Goal: Information Seeking & Learning: Learn about a topic

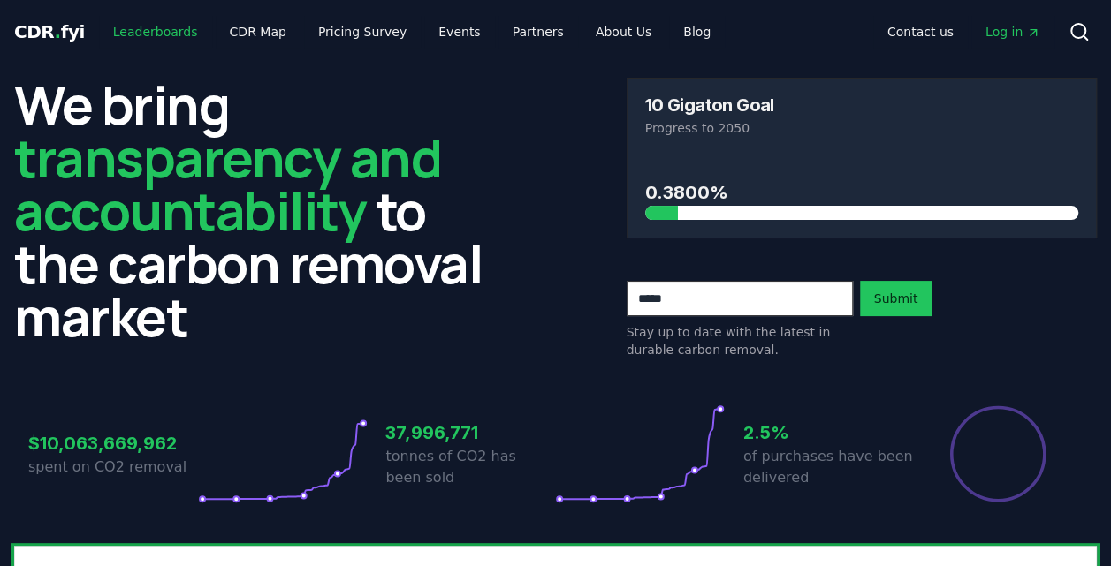
click at [161, 25] on link "Leaderboards" at bounding box center [155, 32] width 113 height 32
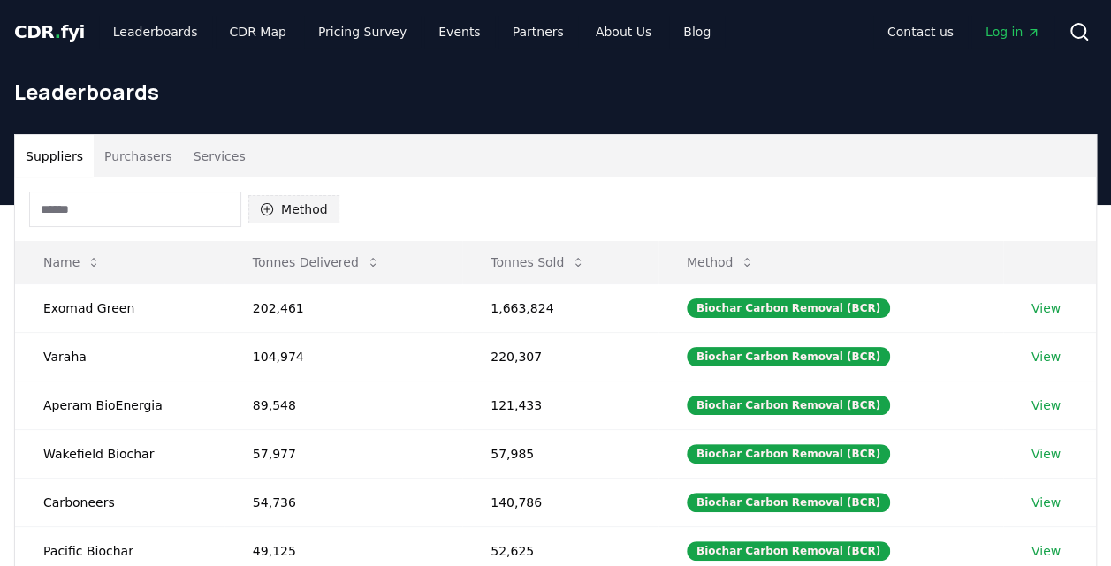
click at [306, 209] on button "Method" at bounding box center [293, 209] width 91 height 28
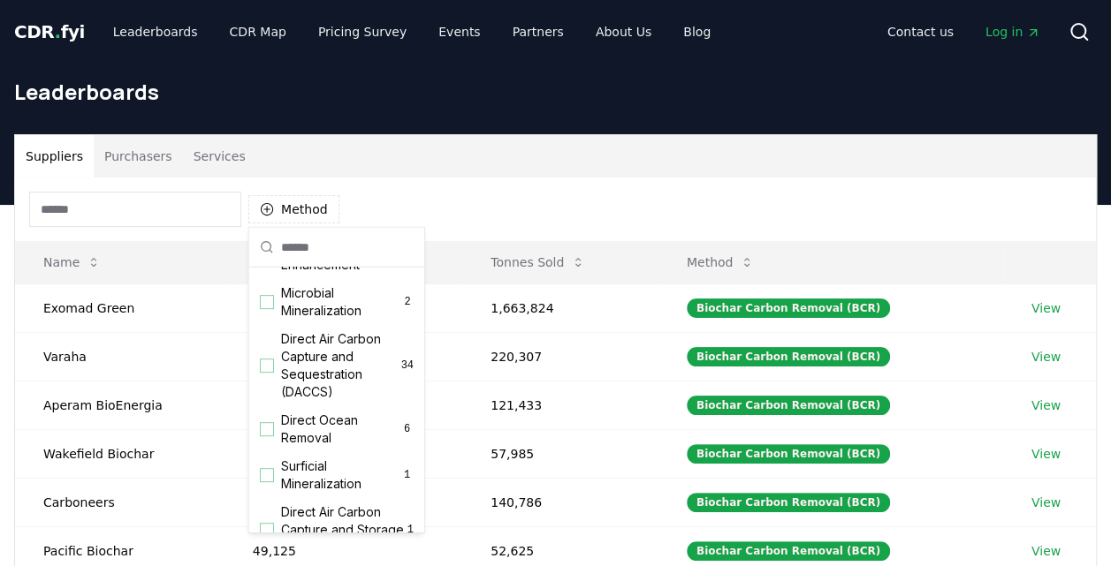
scroll to position [404, 0]
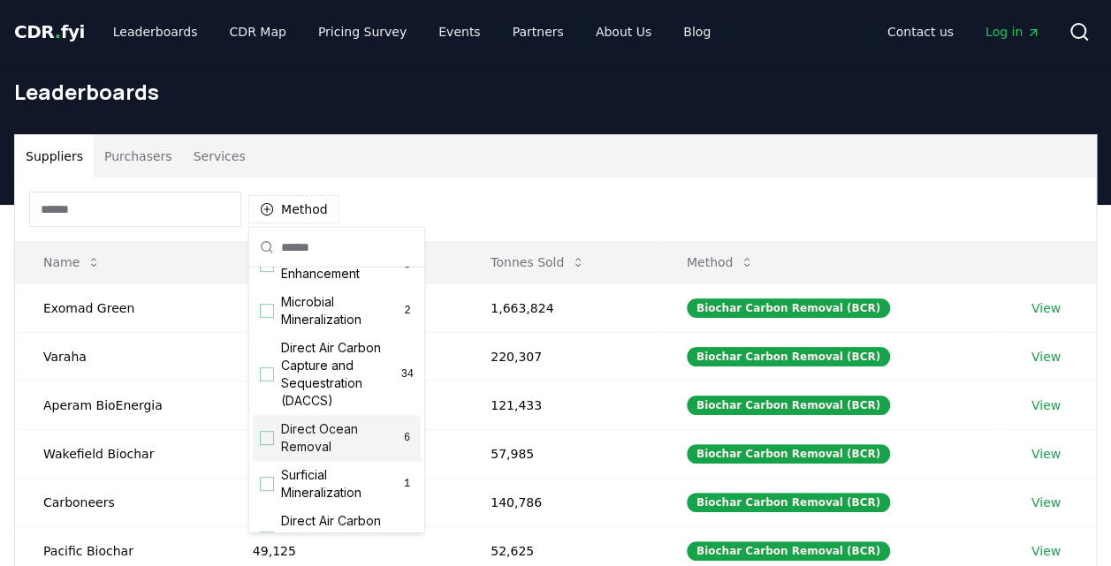
click at [268, 445] on div "Suggestions" at bounding box center [267, 438] width 14 height 14
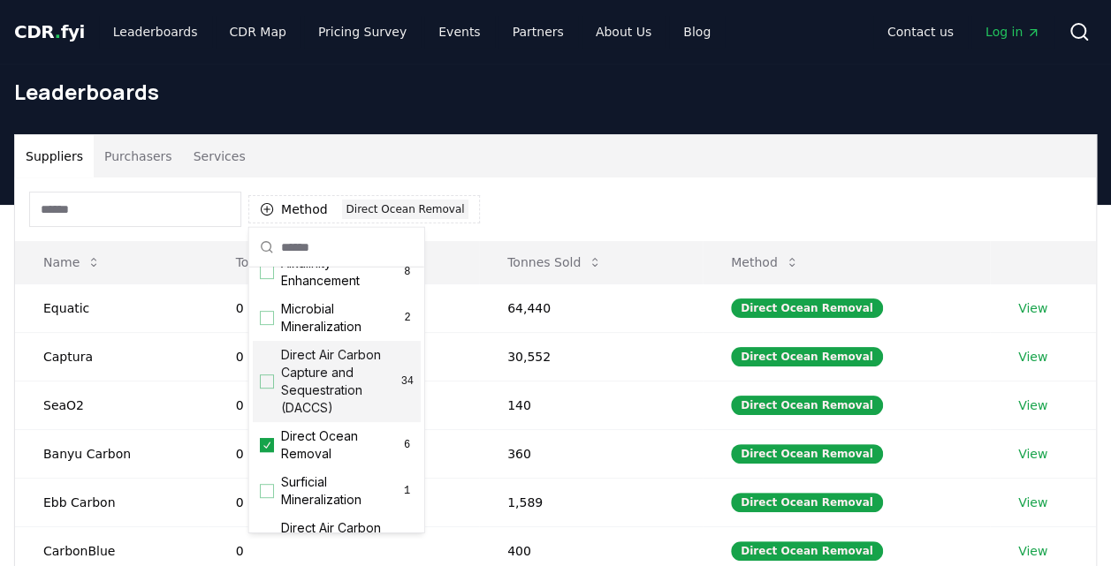
scroll to position [373, 0]
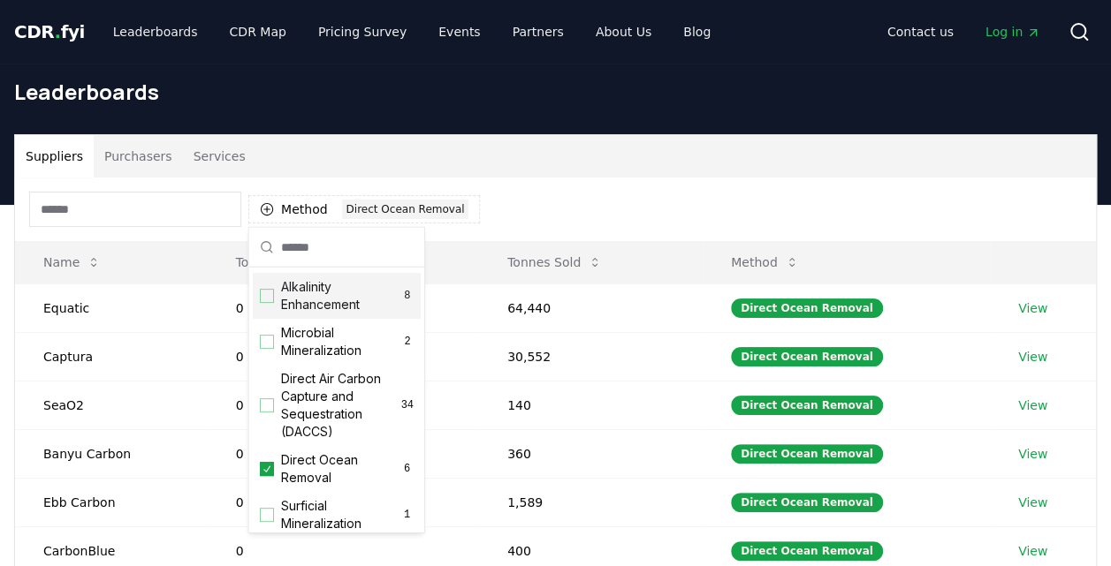
click at [259, 313] on div "Alkalinity Enhancement 8" at bounding box center [337, 296] width 168 height 46
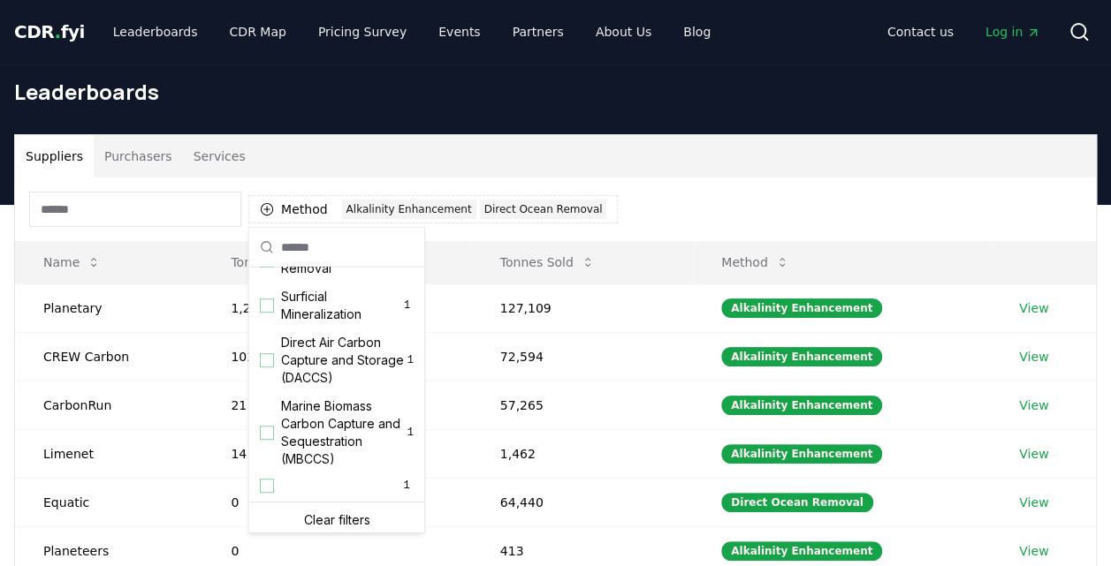
scroll to position [605, 0]
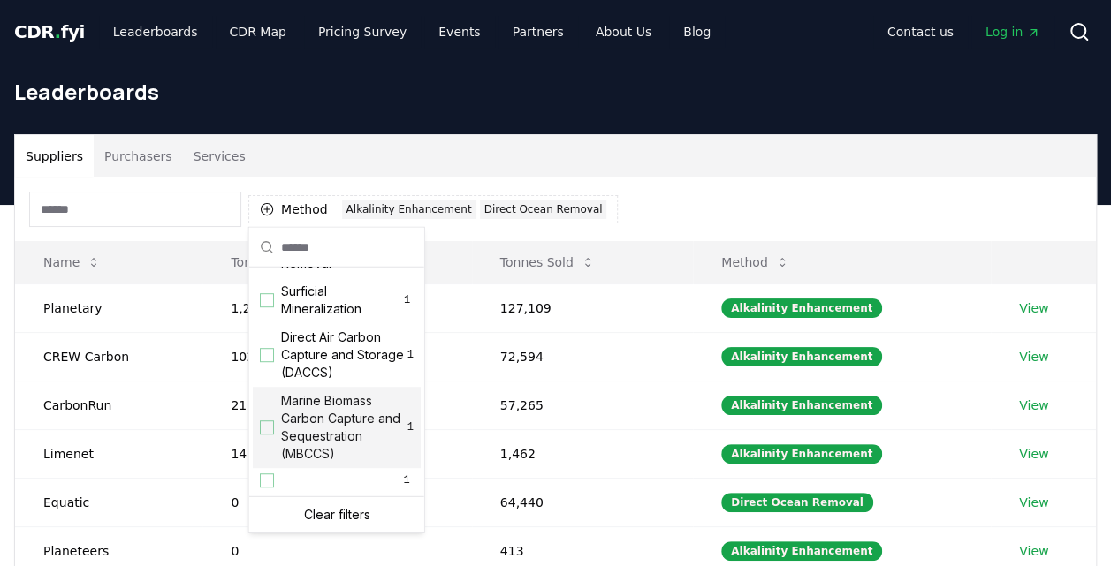
click at [267, 427] on div "Suggestions" at bounding box center [267, 428] width 14 height 14
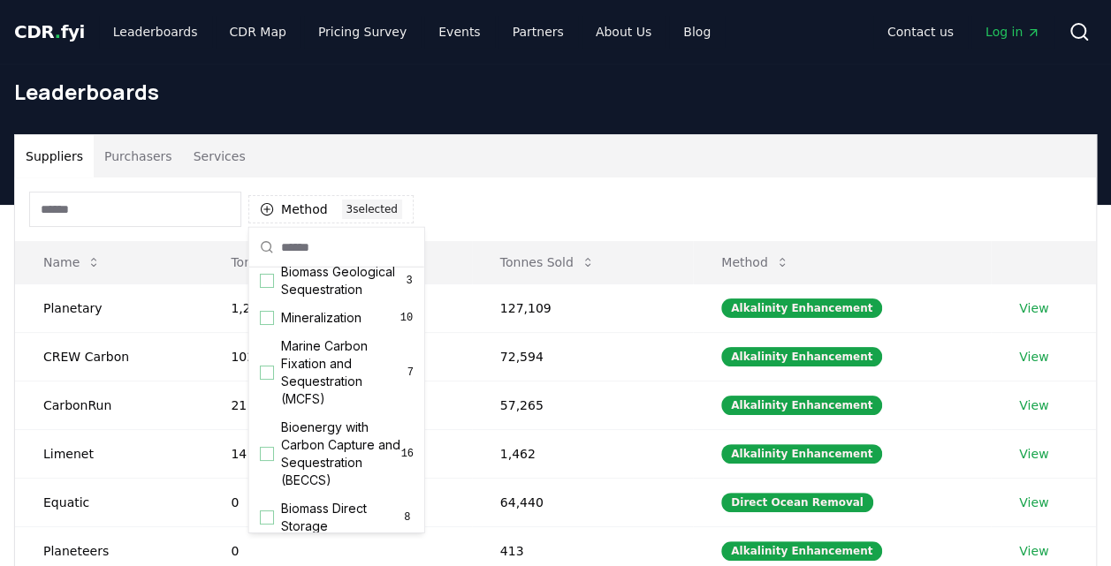
scroll to position [62, 0]
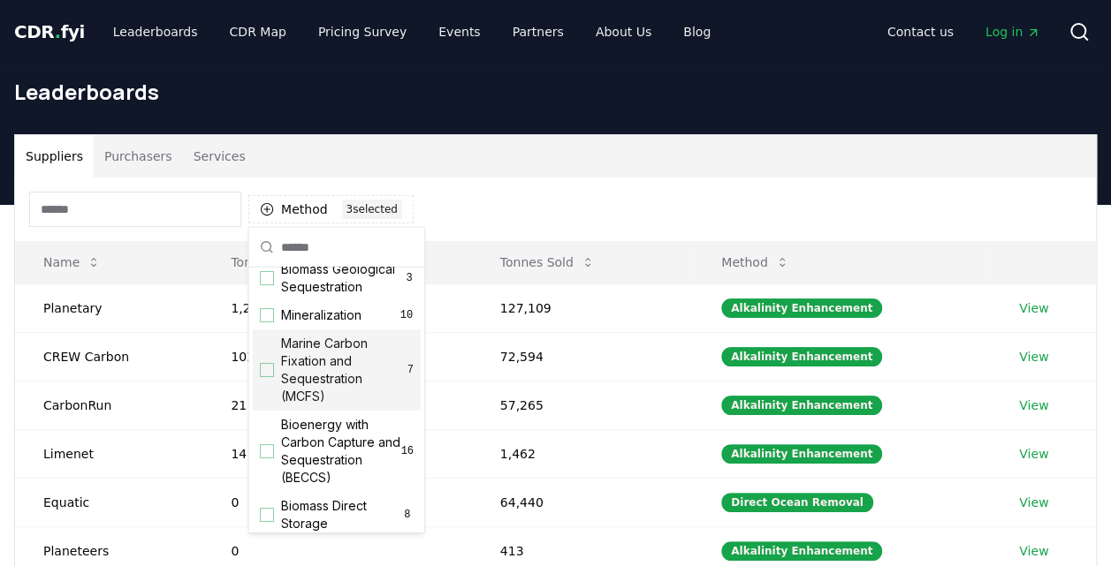
click at [263, 377] on div "Suggestions" at bounding box center [267, 370] width 14 height 14
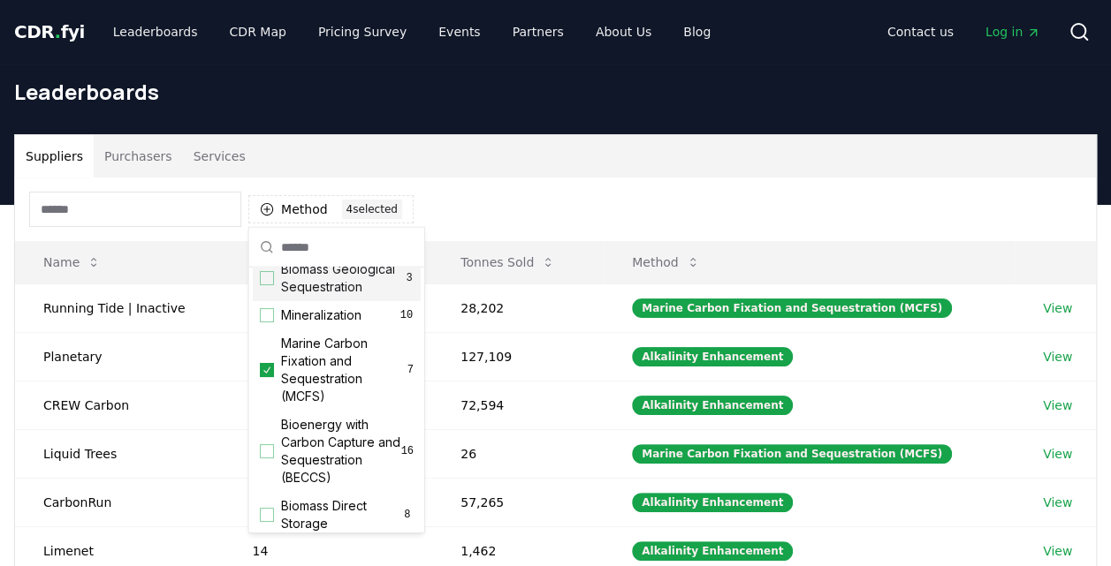
click at [610, 179] on div "Method 4 4 selected" at bounding box center [555, 210] width 1081 height 64
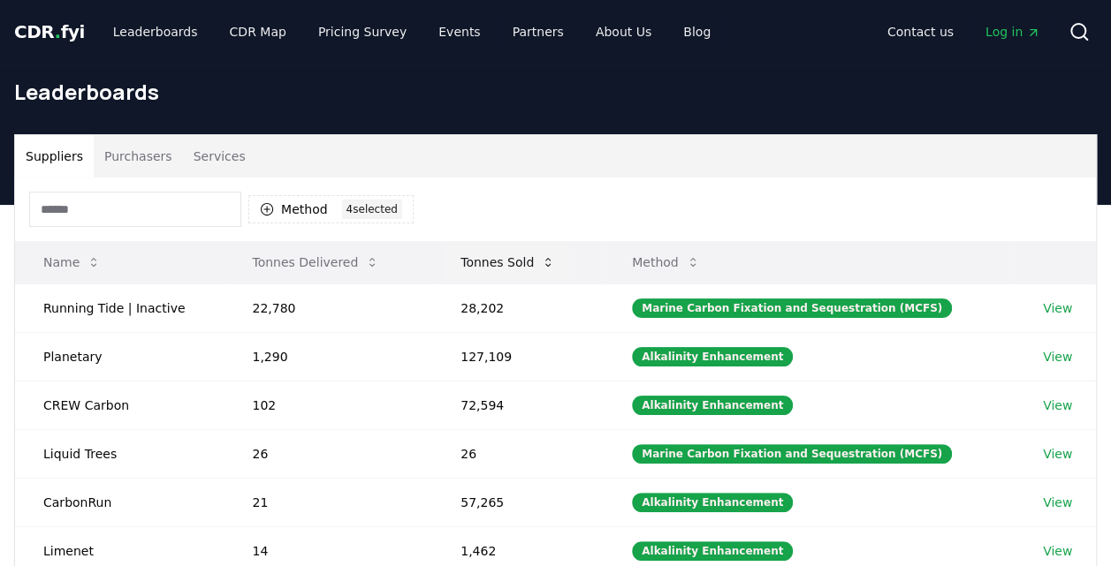
click at [532, 262] on button "Tonnes Sold" at bounding box center [507, 262] width 123 height 35
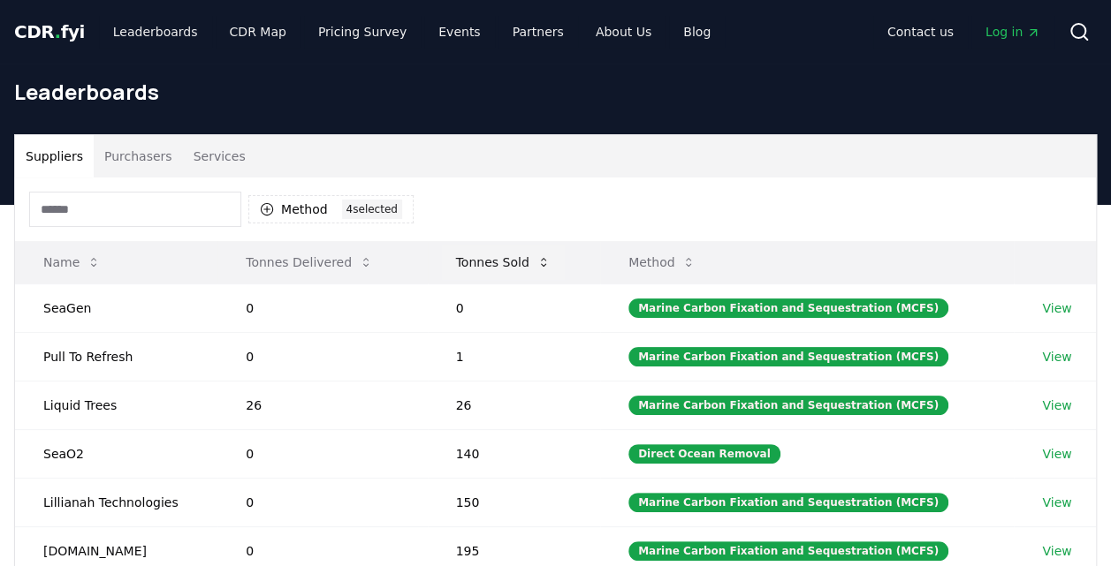
click at [532, 262] on button "Tonnes Sold" at bounding box center [503, 262] width 123 height 35
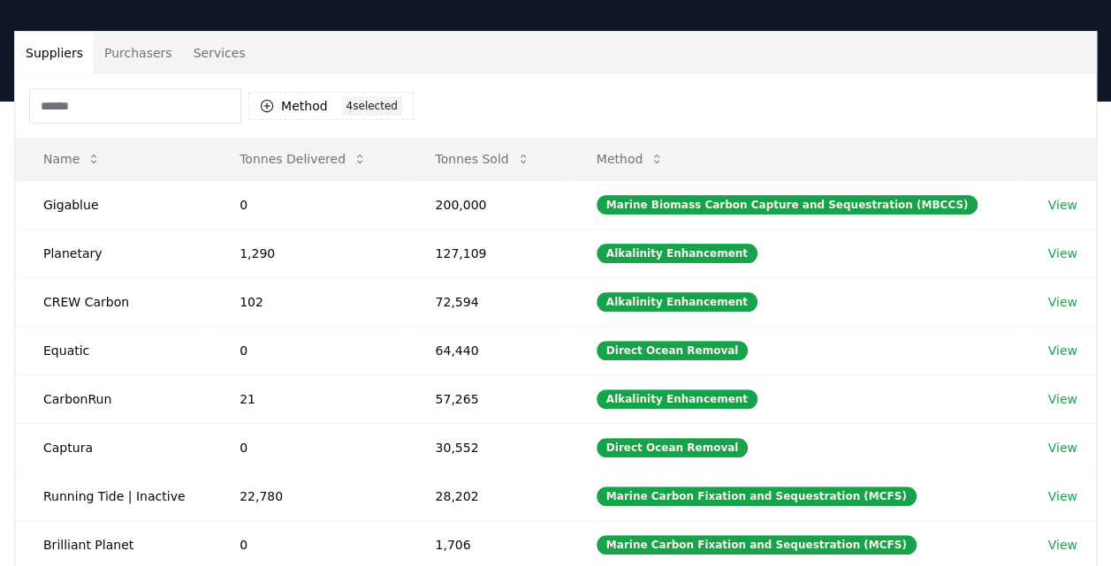
scroll to position [97, 0]
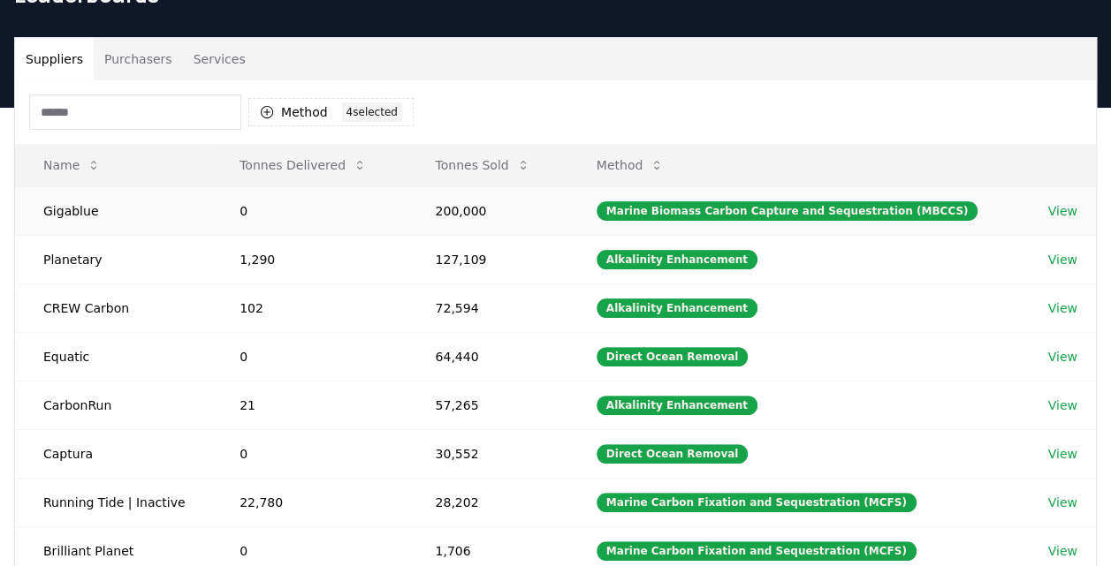
click at [226, 214] on td "0" at bounding box center [308, 210] width 195 height 49
click at [769, 210] on link "View" at bounding box center [1061, 211] width 29 height 18
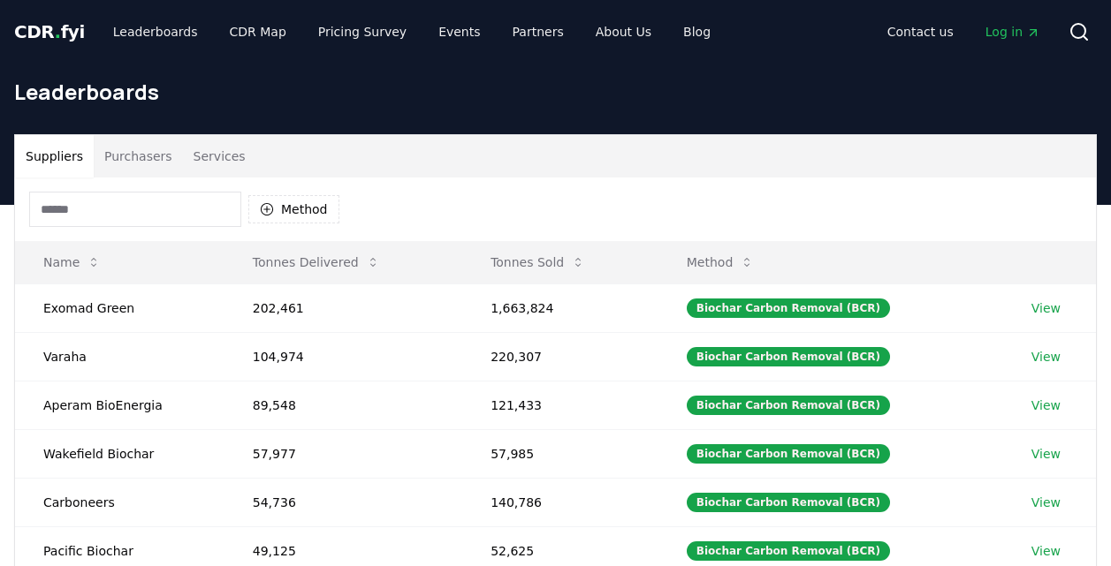
scroll to position [97, 0]
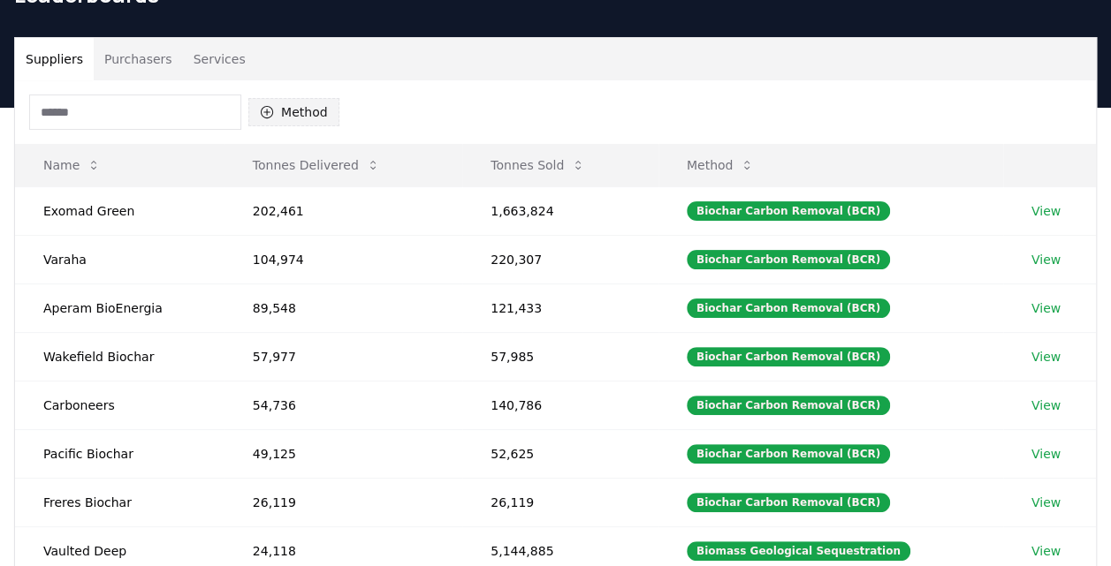
click at [299, 110] on button "Method" at bounding box center [293, 112] width 91 height 28
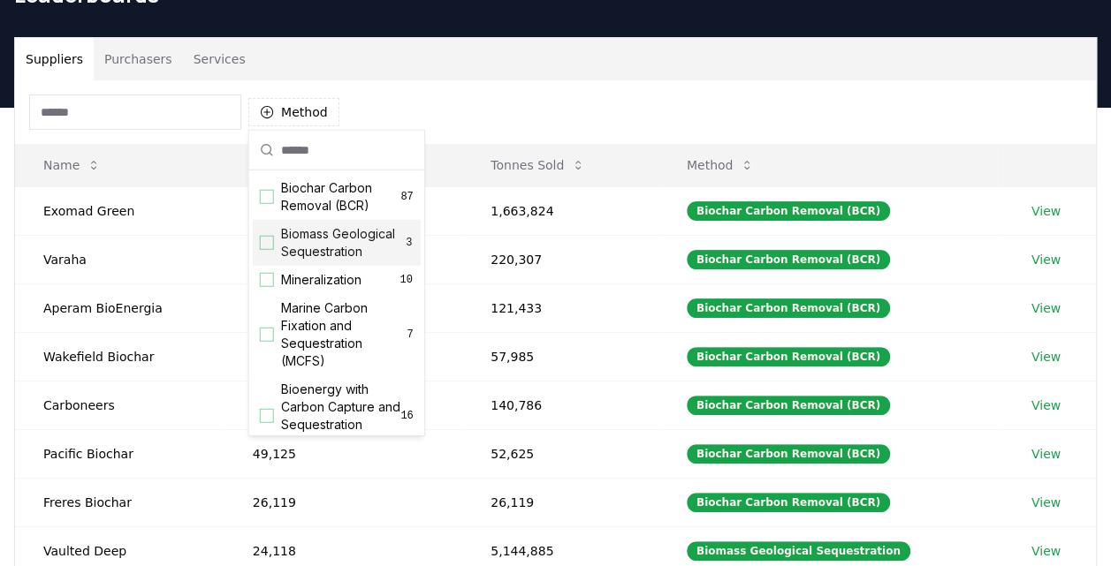
click at [266, 250] on div "Suggestions" at bounding box center [267, 243] width 14 height 14
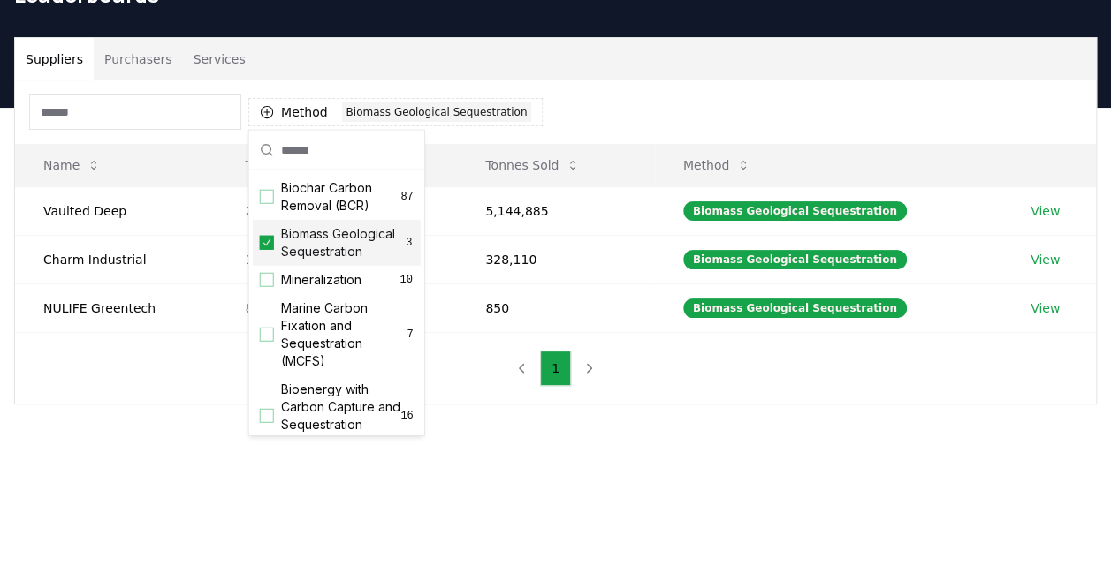
click at [265, 247] on icon "Suggestions" at bounding box center [267, 243] width 12 height 14
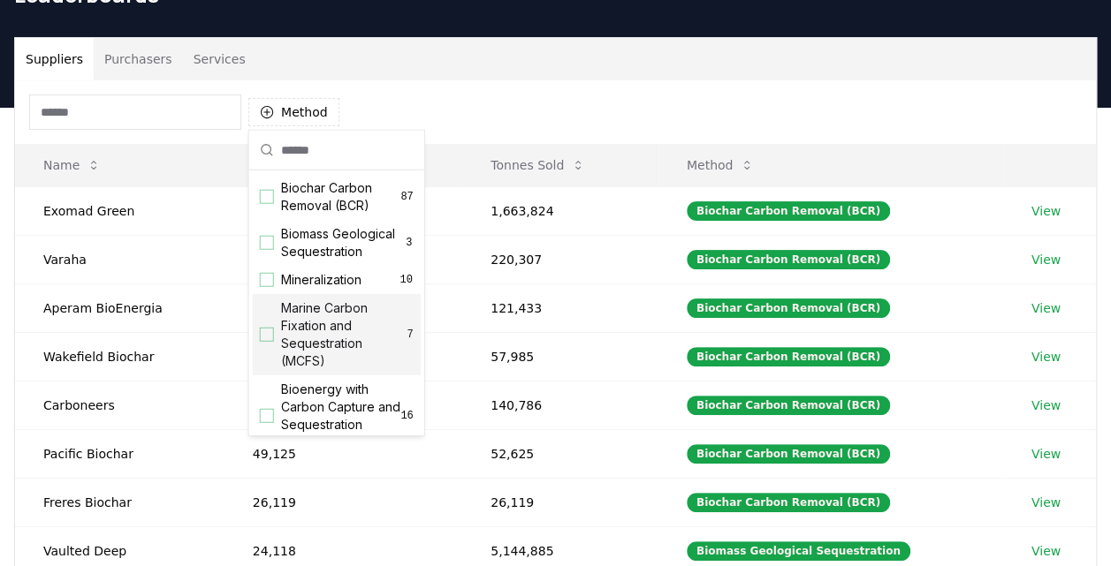
click at [267, 342] on div "Suggestions" at bounding box center [267, 335] width 14 height 14
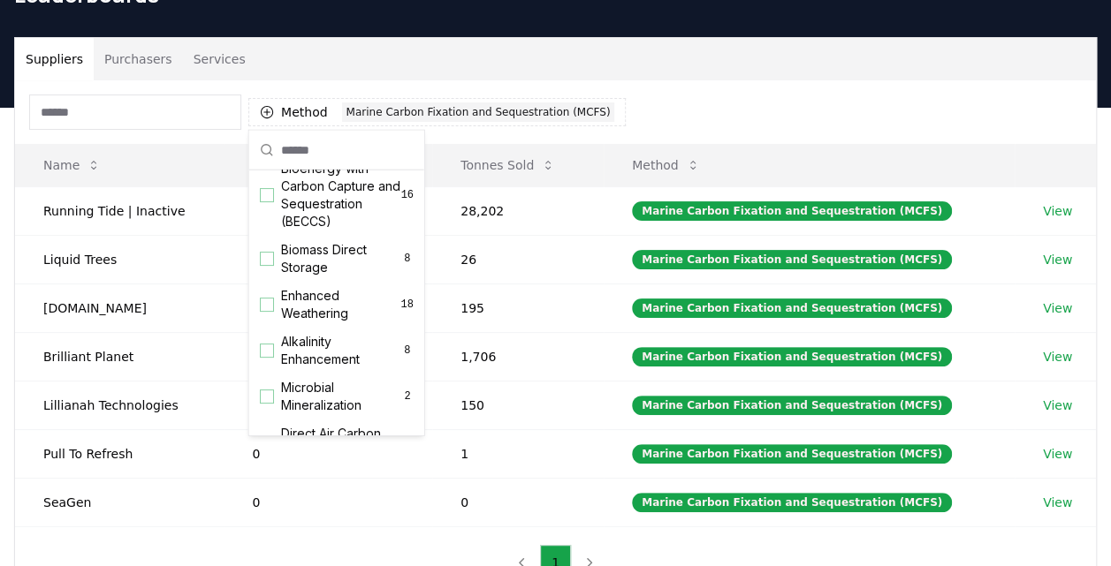
scroll to position [232, 0]
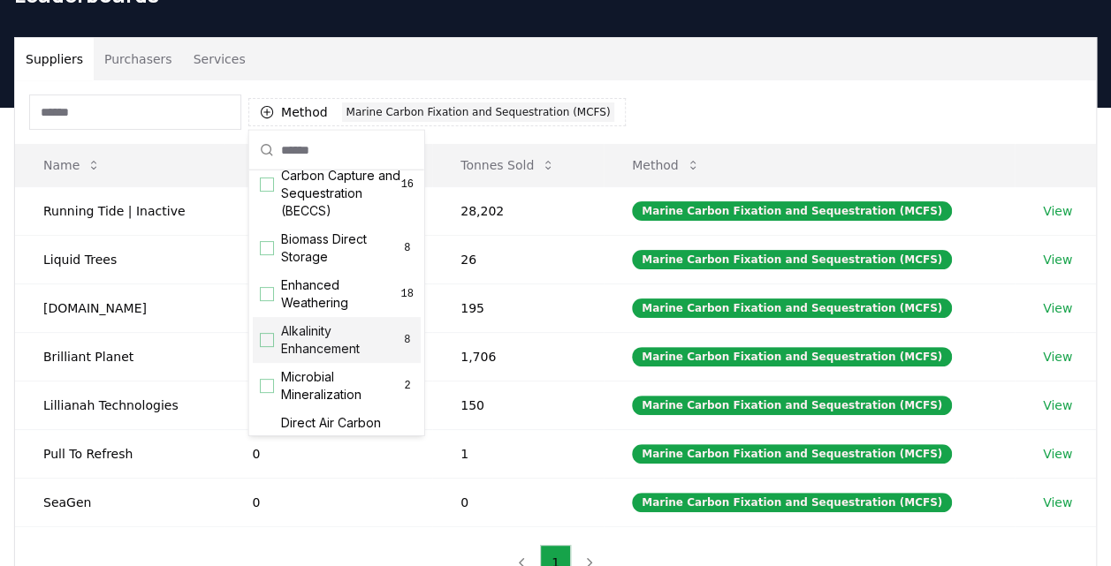
click at [261, 347] on div "Suggestions" at bounding box center [267, 340] width 14 height 14
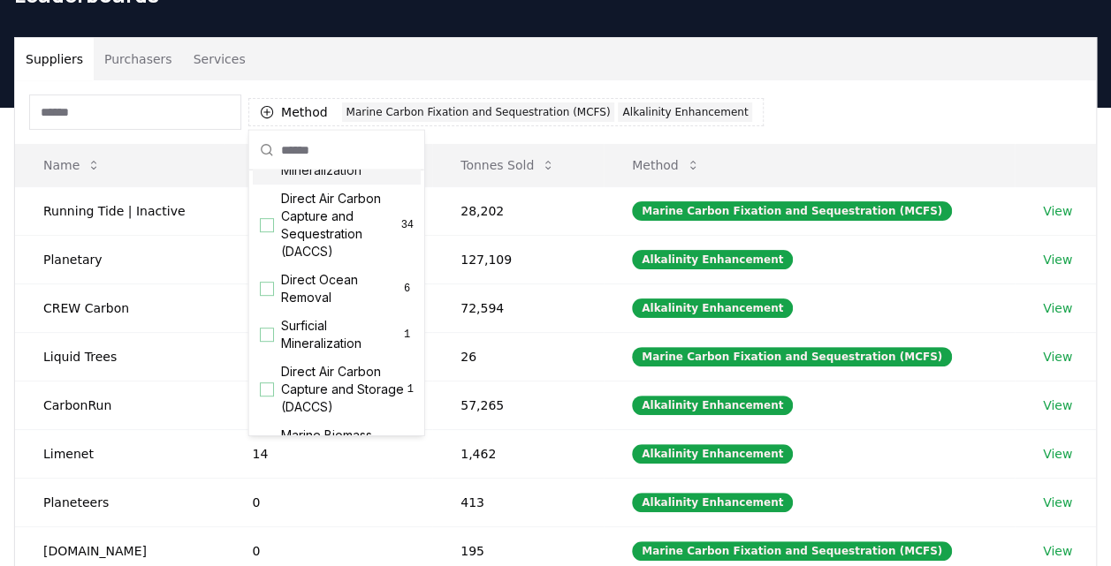
scroll to position [464, 0]
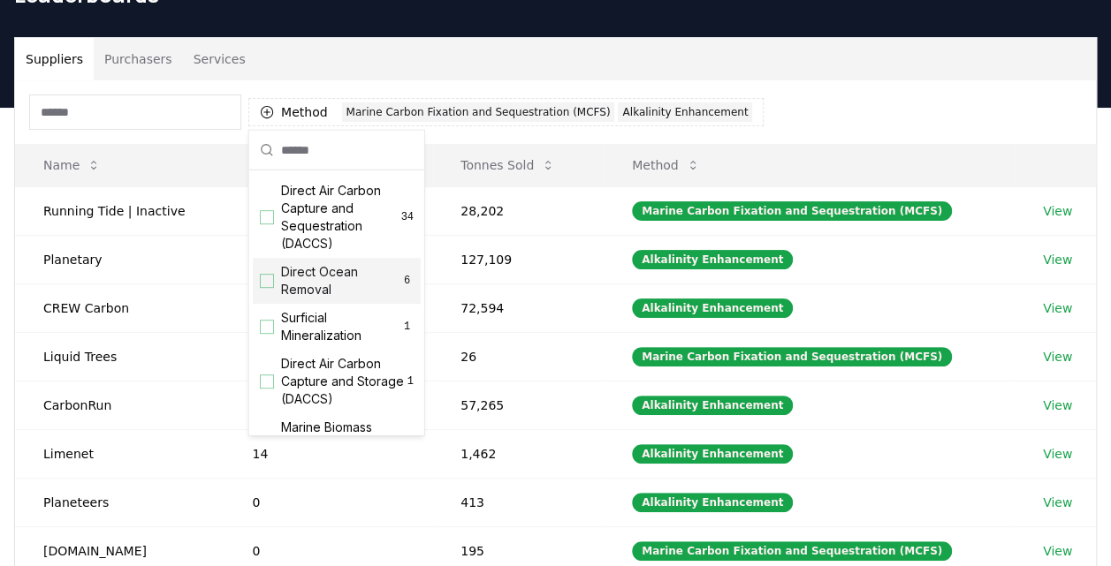
click at [264, 303] on div "Direct Ocean Removal 6" at bounding box center [337, 281] width 168 height 46
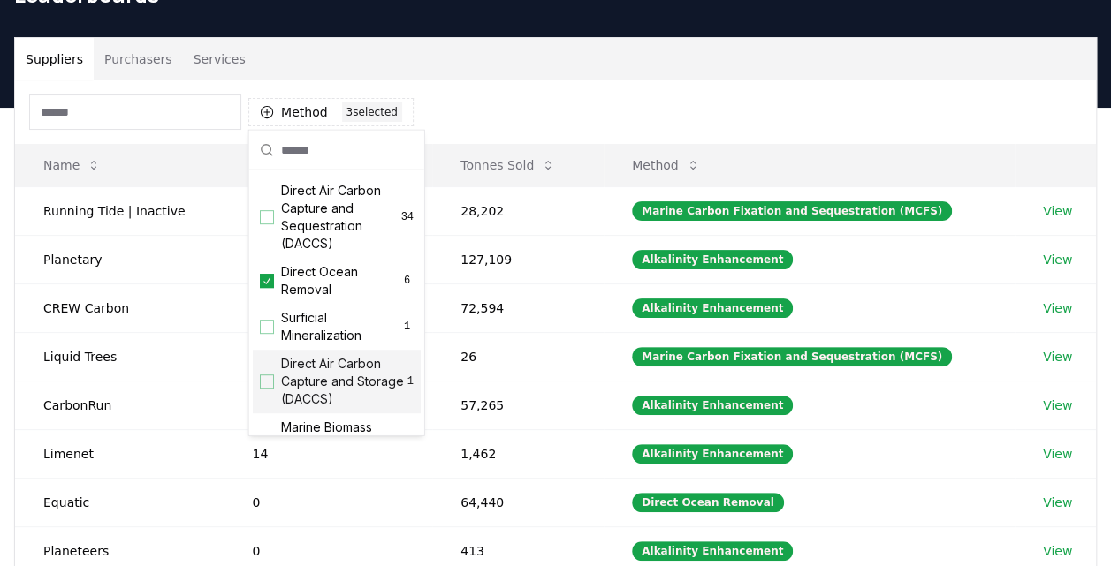
scroll to position [605, 0]
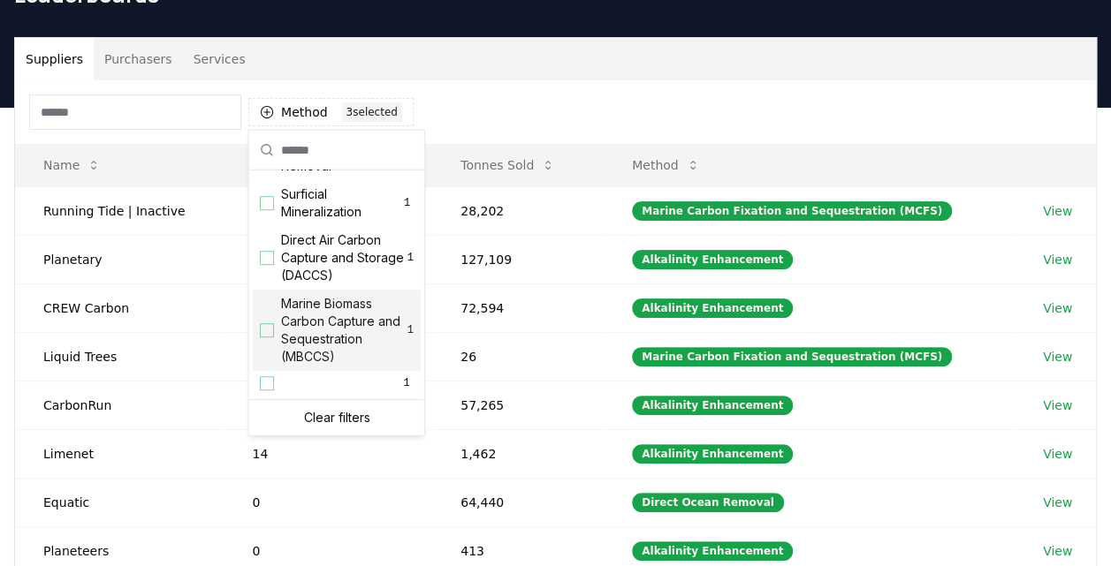
click at [262, 327] on div "Suggestions" at bounding box center [267, 330] width 14 height 14
click at [532, 118] on div "Method 4 4 selected" at bounding box center [555, 112] width 1081 height 64
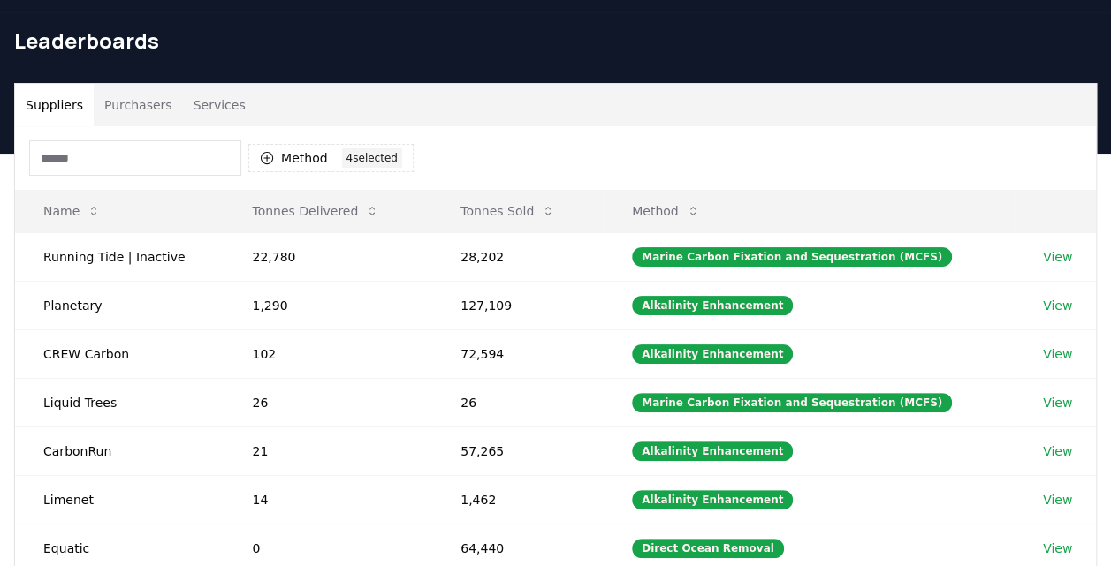
scroll to position [50, 0]
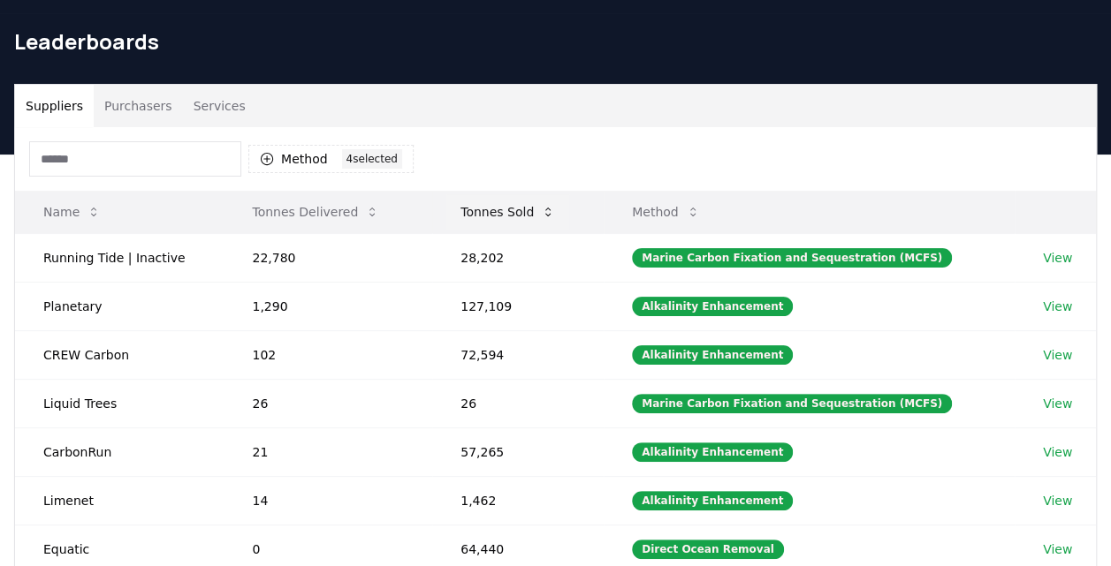
click at [508, 213] on button "Tonnes Sold" at bounding box center [507, 211] width 123 height 35
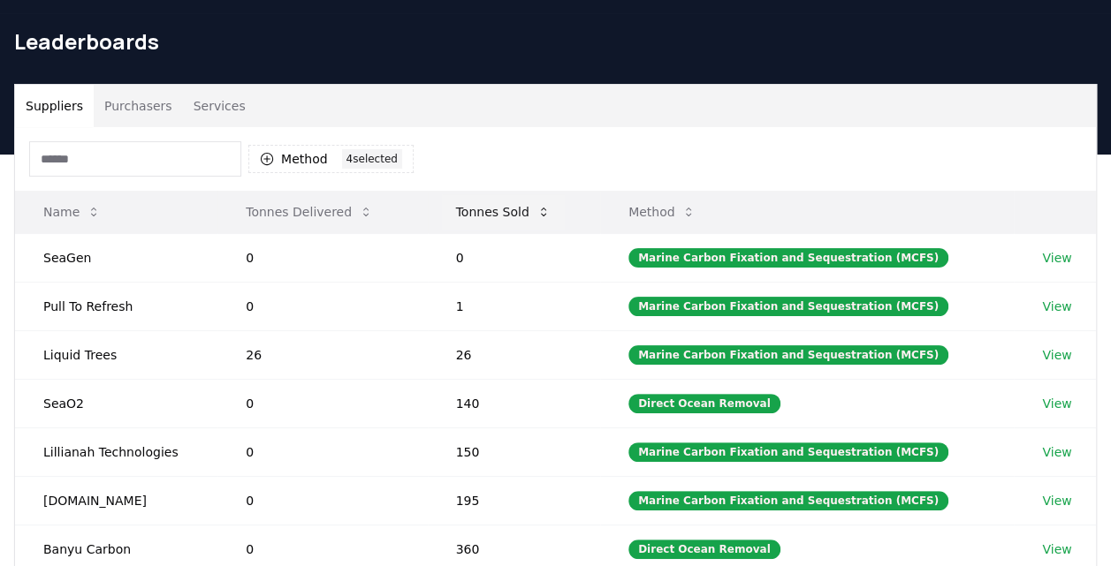
click at [508, 213] on button "Tonnes Sold" at bounding box center [503, 211] width 123 height 35
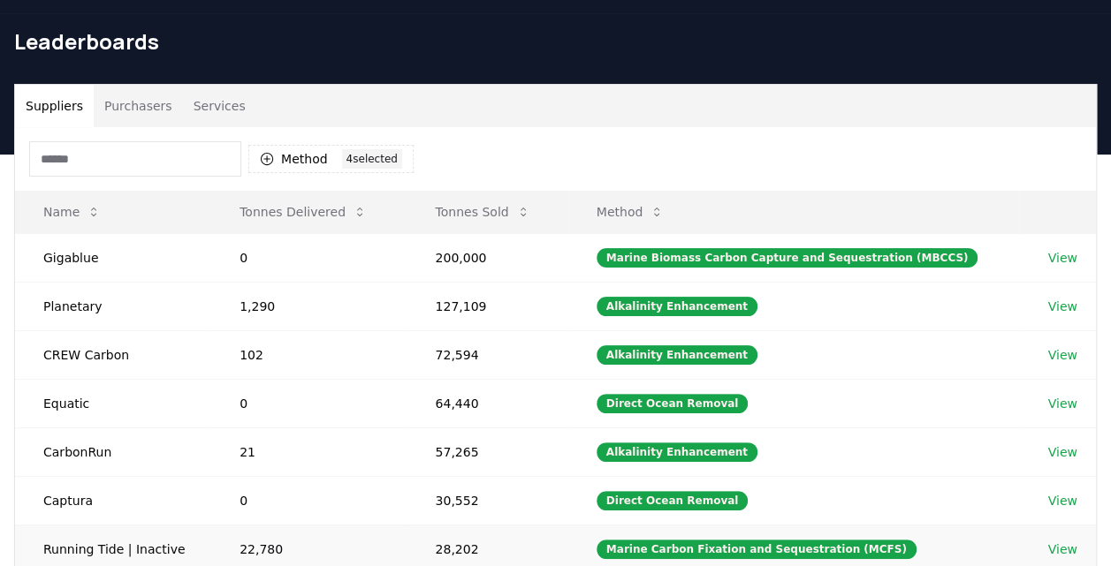
click at [1063, 541] on link "View" at bounding box center [1061, 550] width 29 height 18
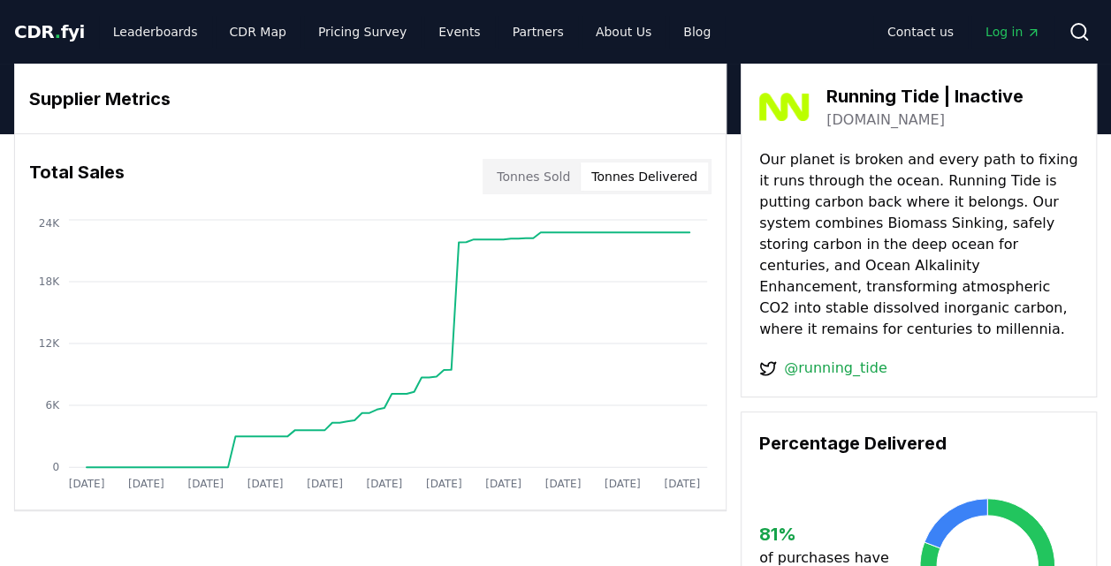
click at [650, 176] on button "Tonnes Delivered" at bounding box center [644, 177] width 127 height 28
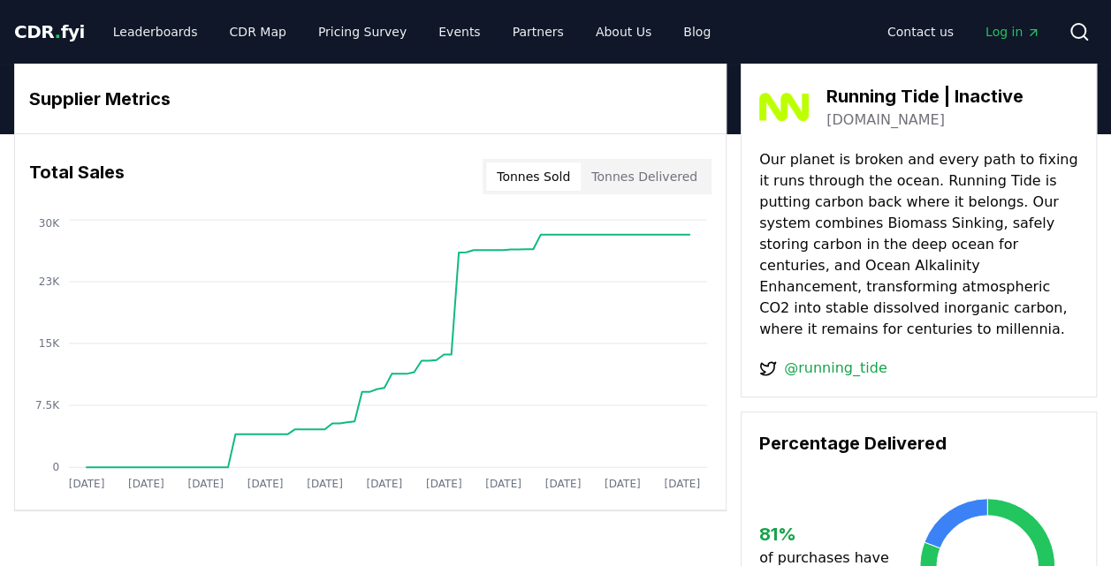
click at [548, 174] on button "Tonnes Sold" at bounding box center [533, 177] width 95 height 28
click at [855, 118] on link "runningtide.com" at bounding box center [885, 120] width 118 height 21
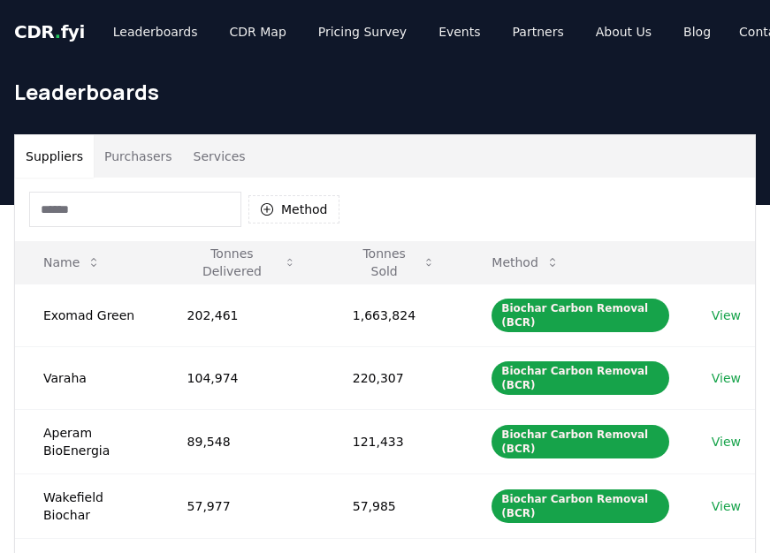
scroll to position [50, 0]
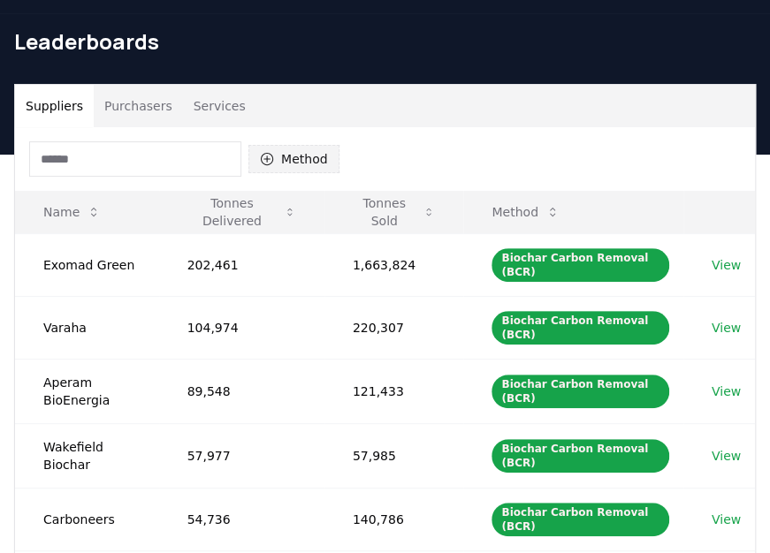
click at [300, 163] on button "Method" at bounding box center [293, 159] width 91 height 28
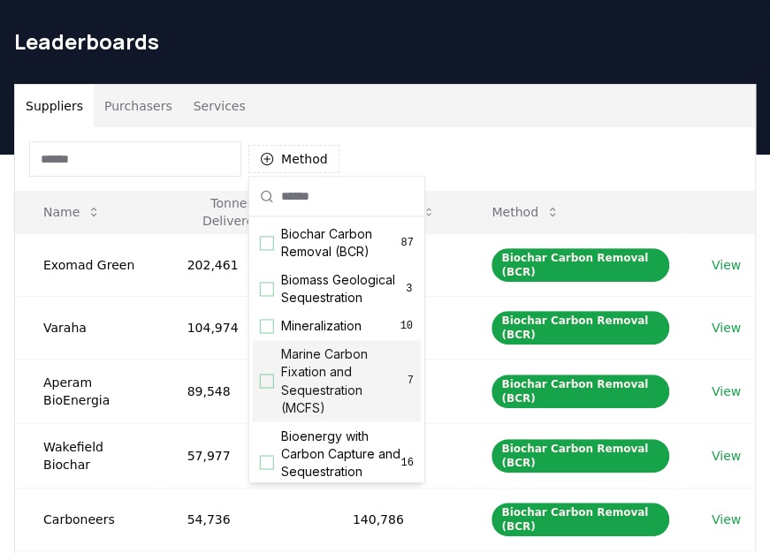
click at [262, 388] on div "Suggestions" at bounding box center [267, 381] width 14 height 14
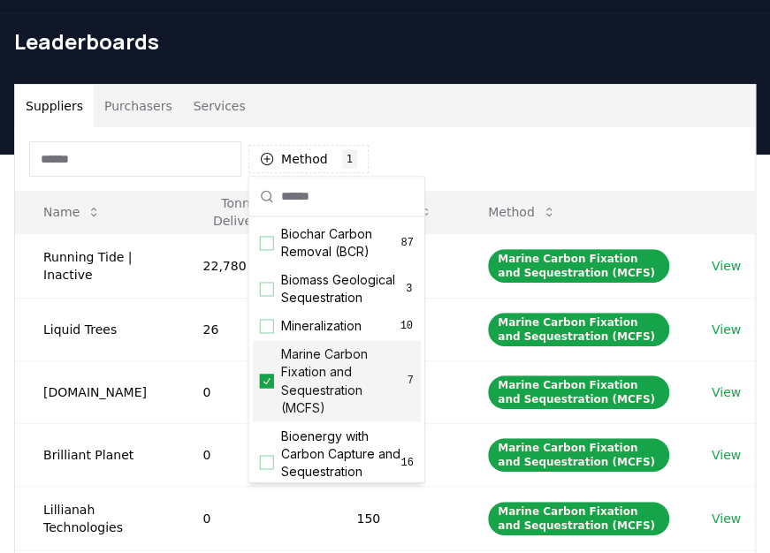
scroll to position [232, 0]
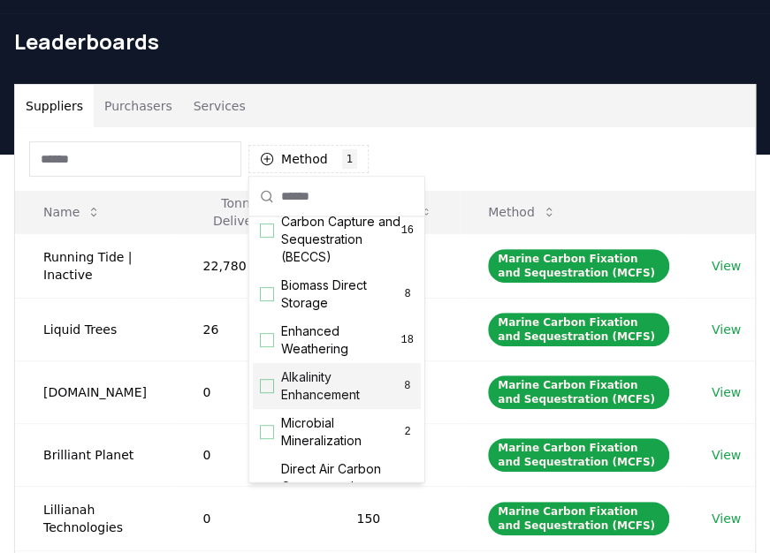
click at [265, 393] on div "Suggestions" at bounding box center [267, 386] width 14 height 14
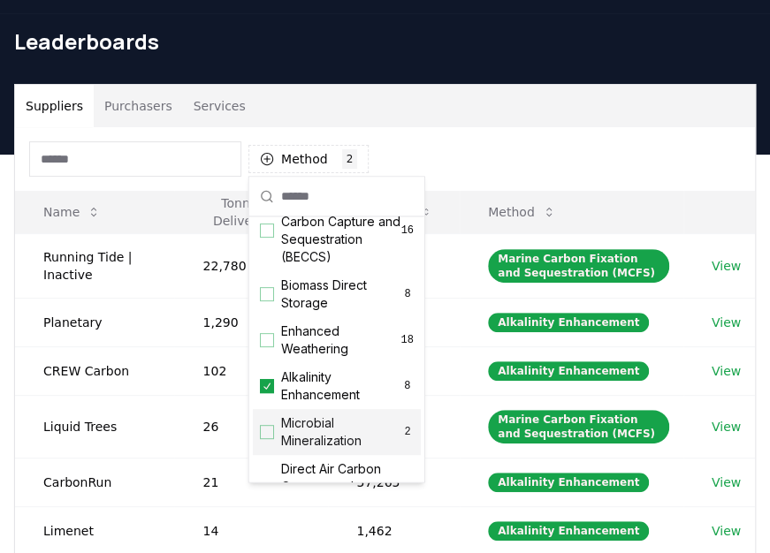
scroll to position [464, 0]
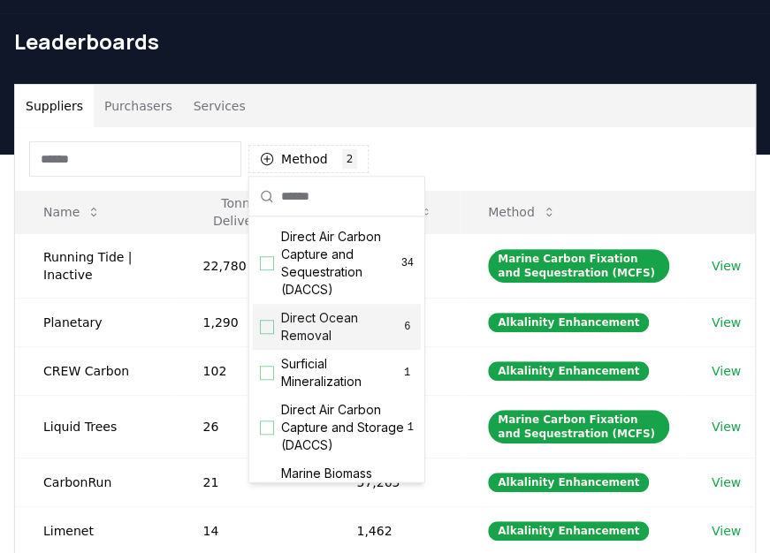
click at [262, 350] on div "Direct Ocean Removal 6" at bounding box center [337, 327] width 168 height 46
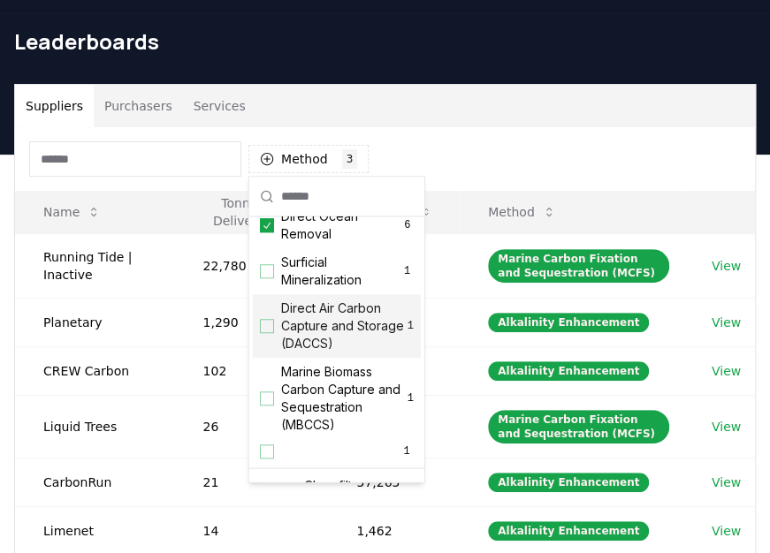
scroll to position [605, 0]
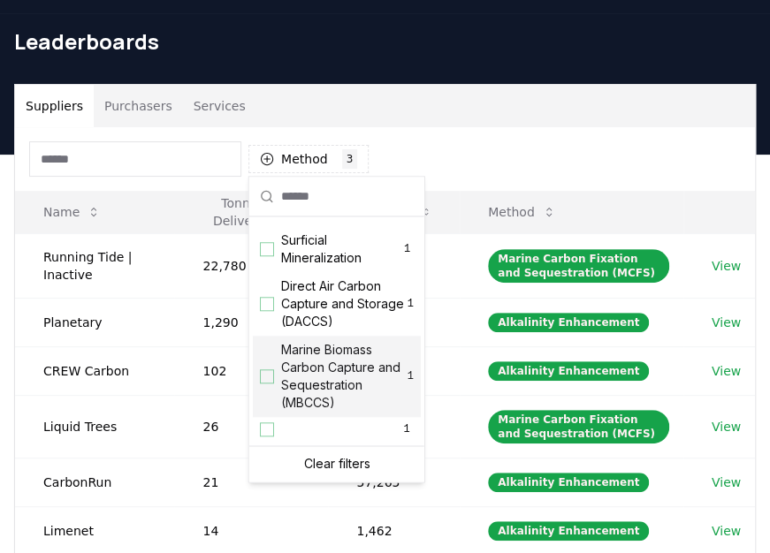
click at [264, 375] on div "Suggestions" at bounding box center [267, 376] width 14 height 14
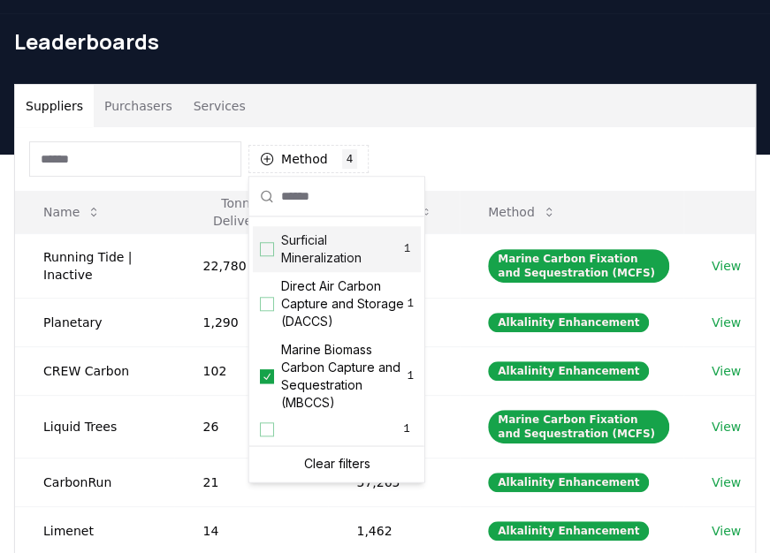
click at [527, 154] on div "Method 4 4 selected" at bounding box center [385, 159] width 740 height 64
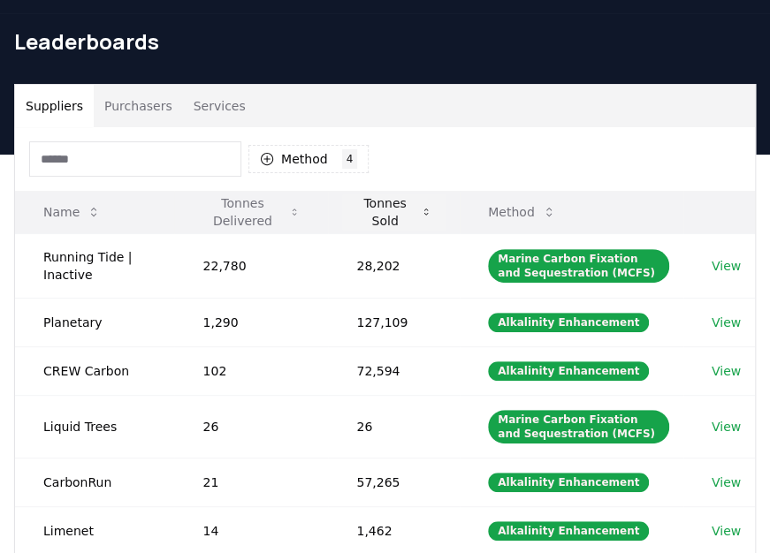
click at [380, 217] on button "Tonnes Sold" at bounding box center [393, 211] width 103 height 35
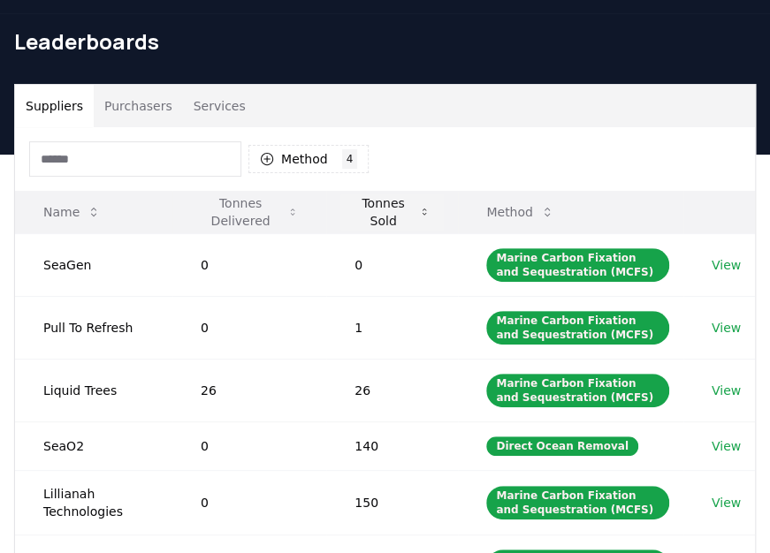
click at [380, 217] on button "Tonnes Sold" at bounding box center [391, 211] width 103 height 35
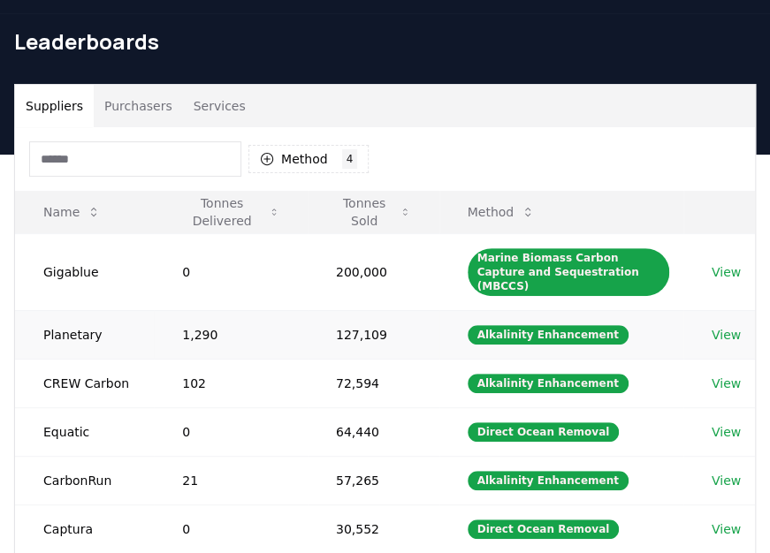
click at [728, 326] on link "View" at bounding box center [725, 335] width 29 height 18
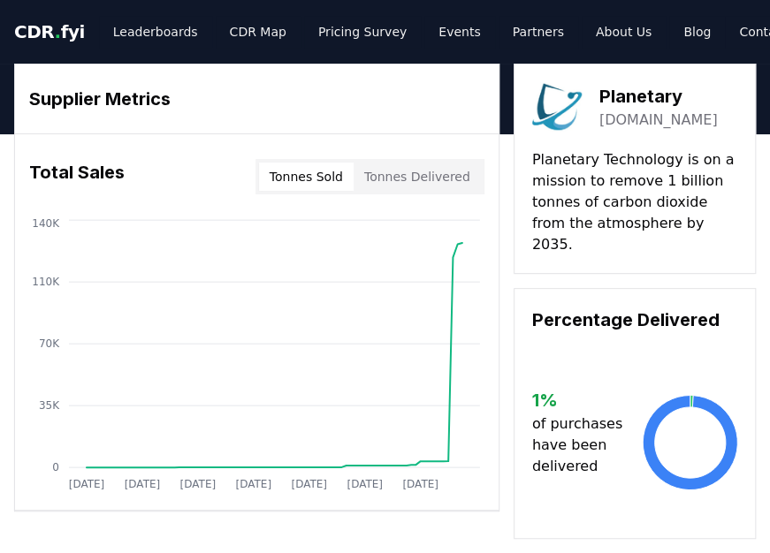
click at [650, 125] on link "[DOMAIN_NAME]" at bounding box center [658, 120] width 118 height 21
